Goal: Use online tool/utility: Utilize a website feature to perform a specific function

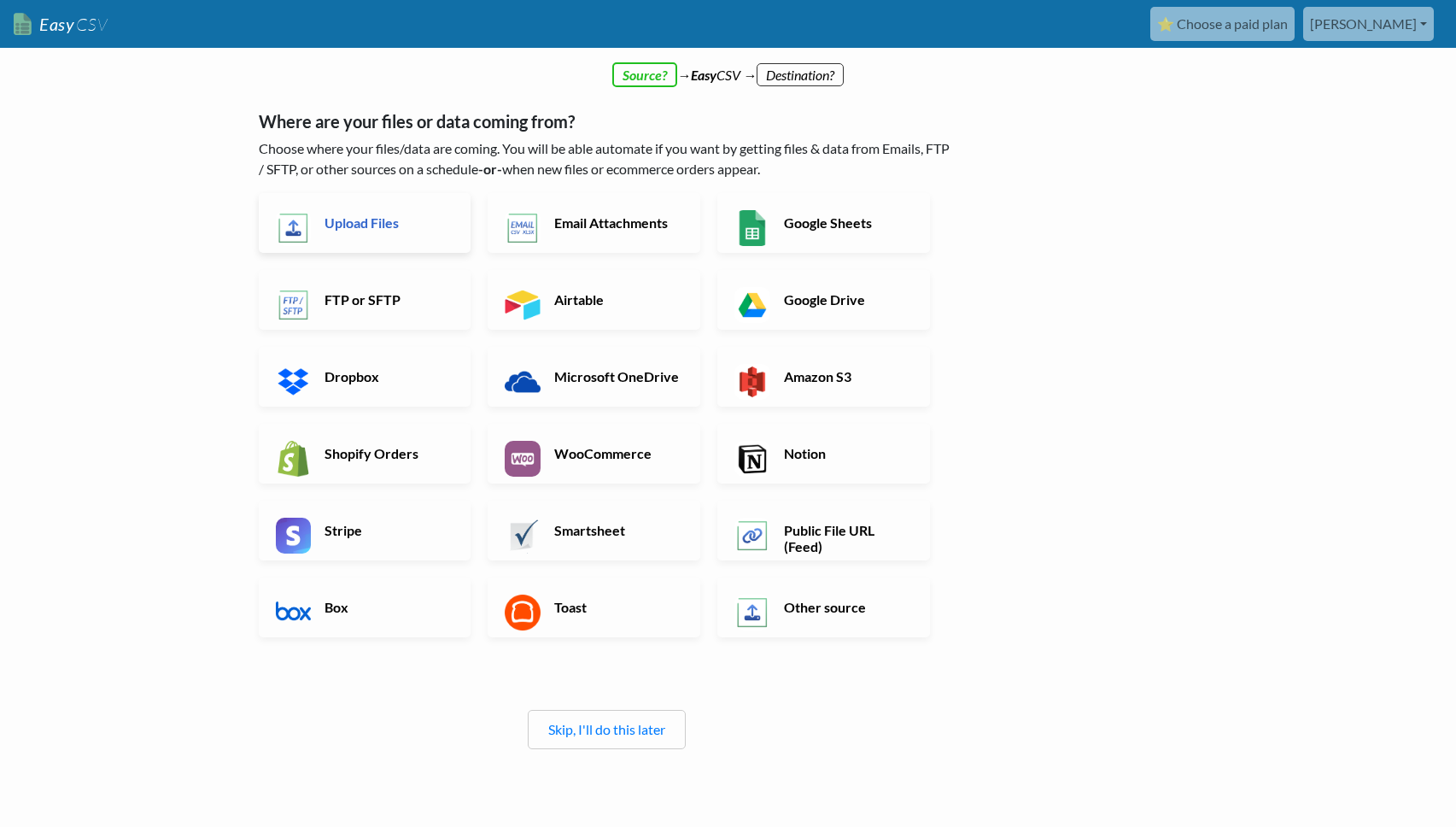
click at [369, 211] on link "Upload Files" at bounding box center [365, 223] width 213 height 60
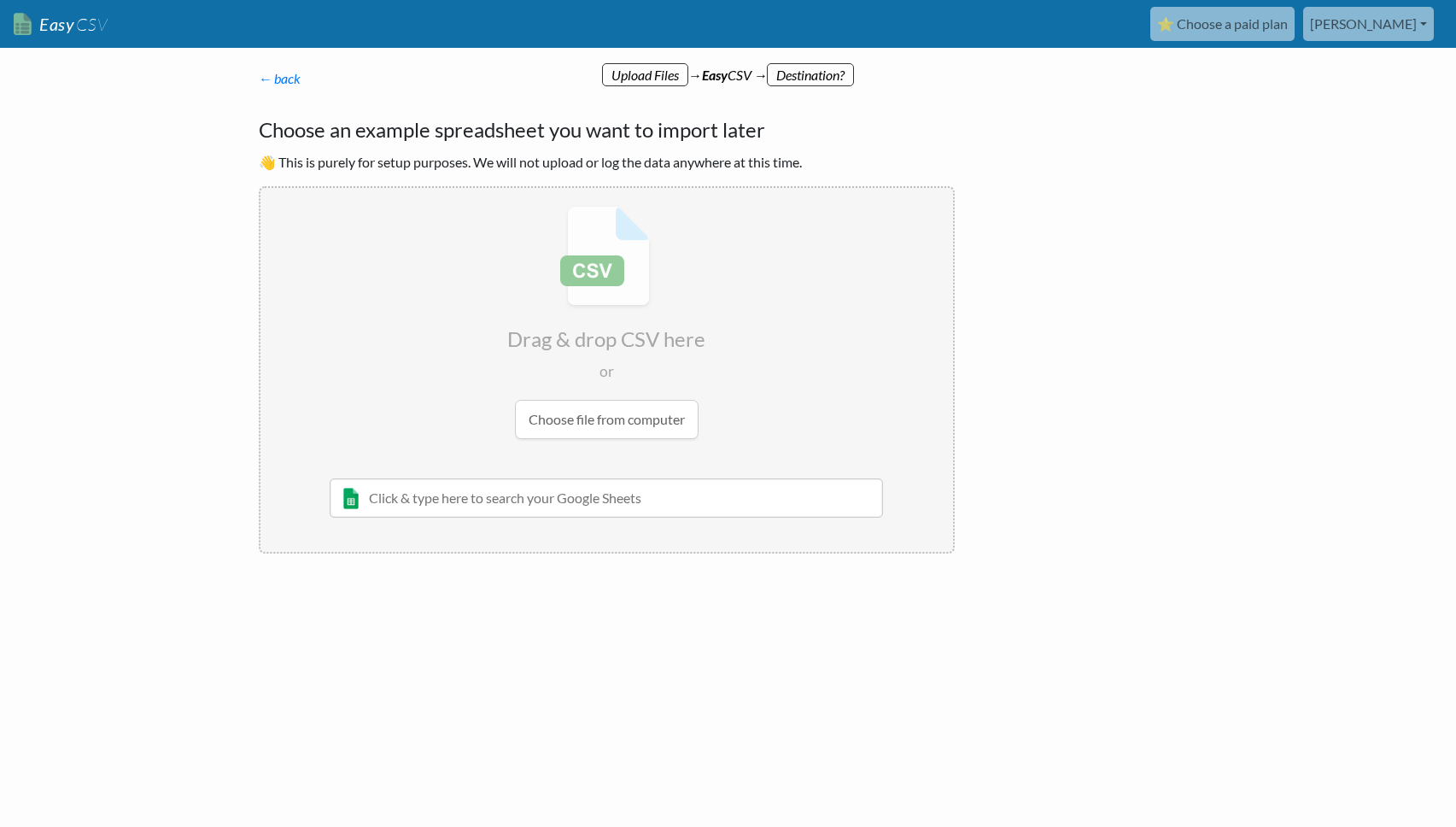
click at [601, 422] on input "file" at bounding box center [606, 322] width 693 height 269
type input "C:\fakepath\Dub Partners Export [DATE] (1).csv"
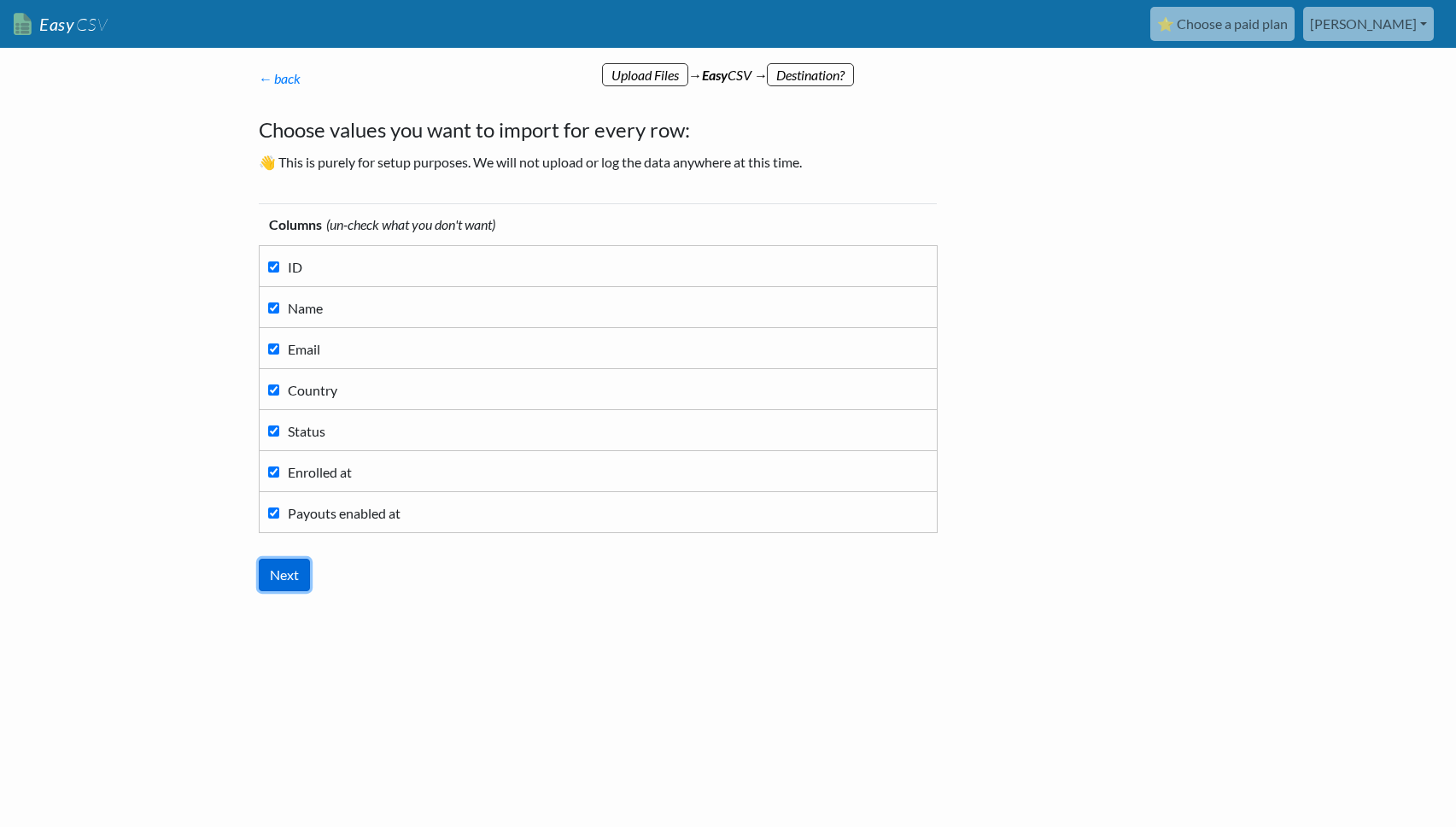
click at [301, 578] on input "Next" at bounding box center [284, 575] width 52 height 33
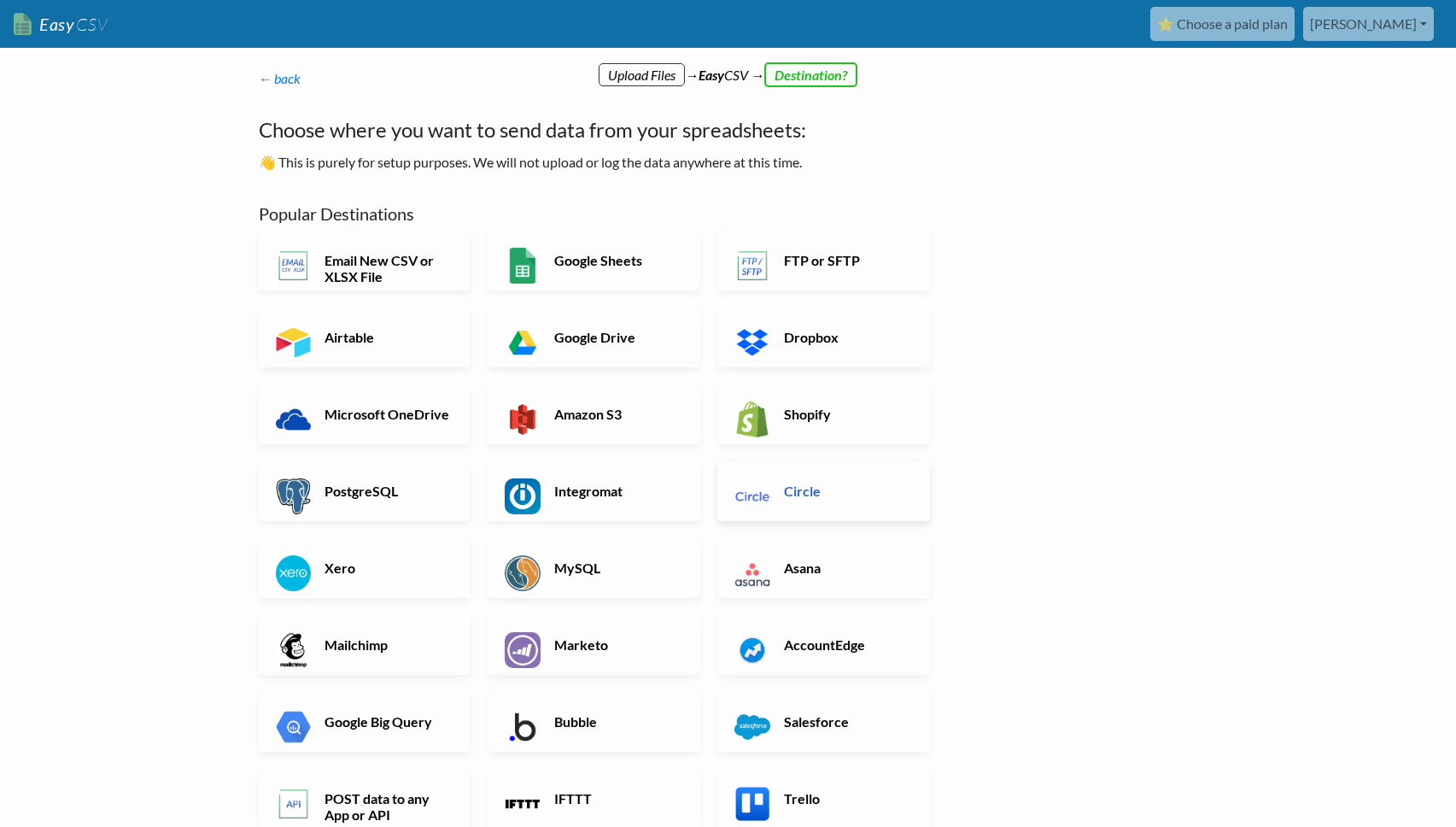
click at [798, 500] on link "Circle" at bounding box center [823, 491] width 213 height 60
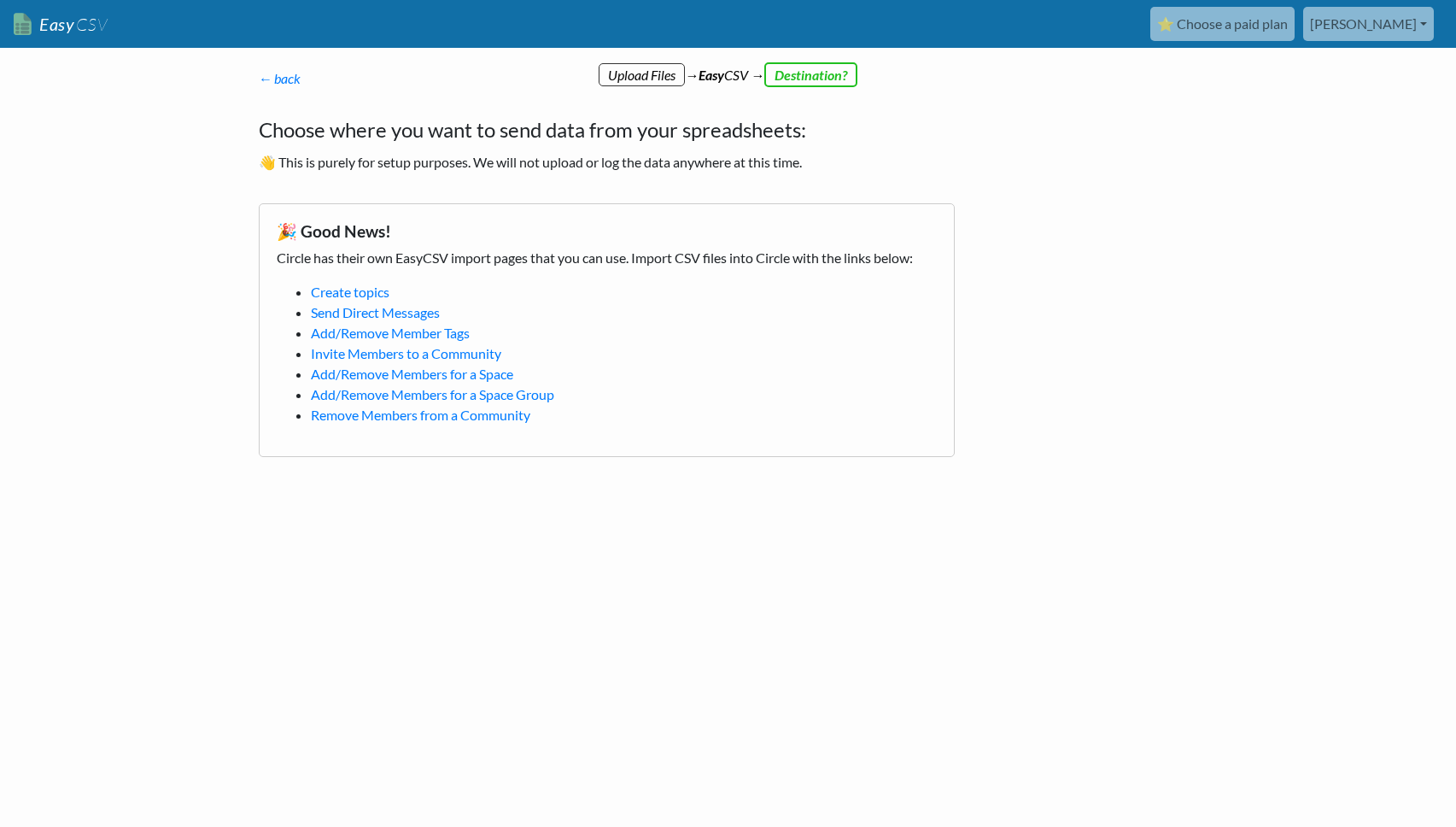
click at [833, 98] on div "← back Thanks for signing up! Set up your Import Flow and Upload Page in 1 minu…" at bounding box center [606, 263] width 730 height 423
click at [808, 72] on p "← back Thanks for signing up! Set up your Import Flow and Upload Page in 1 minu…" at bounding box center [606, 79] width 696 height 21
click at [640, 272] on div "🎉 Good News! Circle has their own EasyCSV import pages that you can use. Import…" at bounding box center [606, 330] width 696 height 253
